Goal: Task Accomplishment & Management: Manage account settings

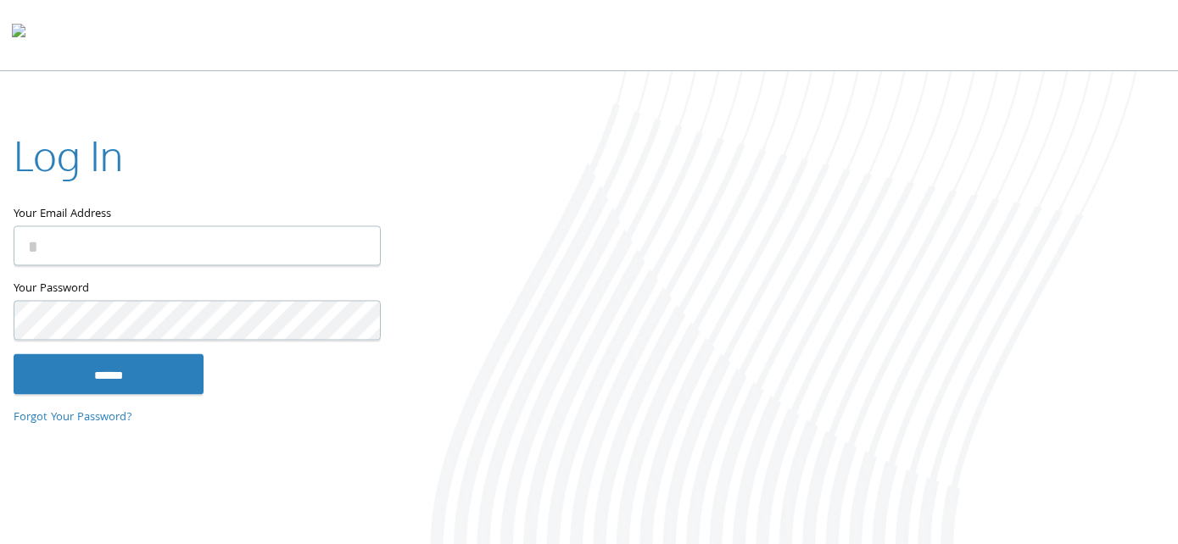
click at [129, 258] on input "Your Email Address" at bounding box center [197, 246] width 367 height 40
type input "**********"
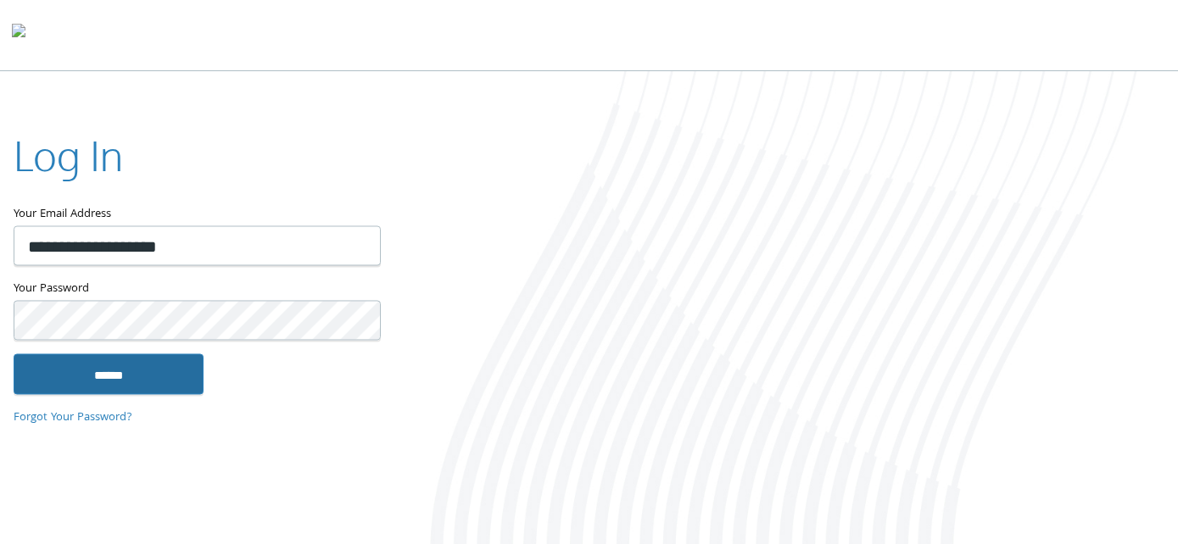
click at [92, 365] on input "******" at bounding box center [109, 374] width 190 height 41
